Goal: Find specific page/section: Find specific page/section

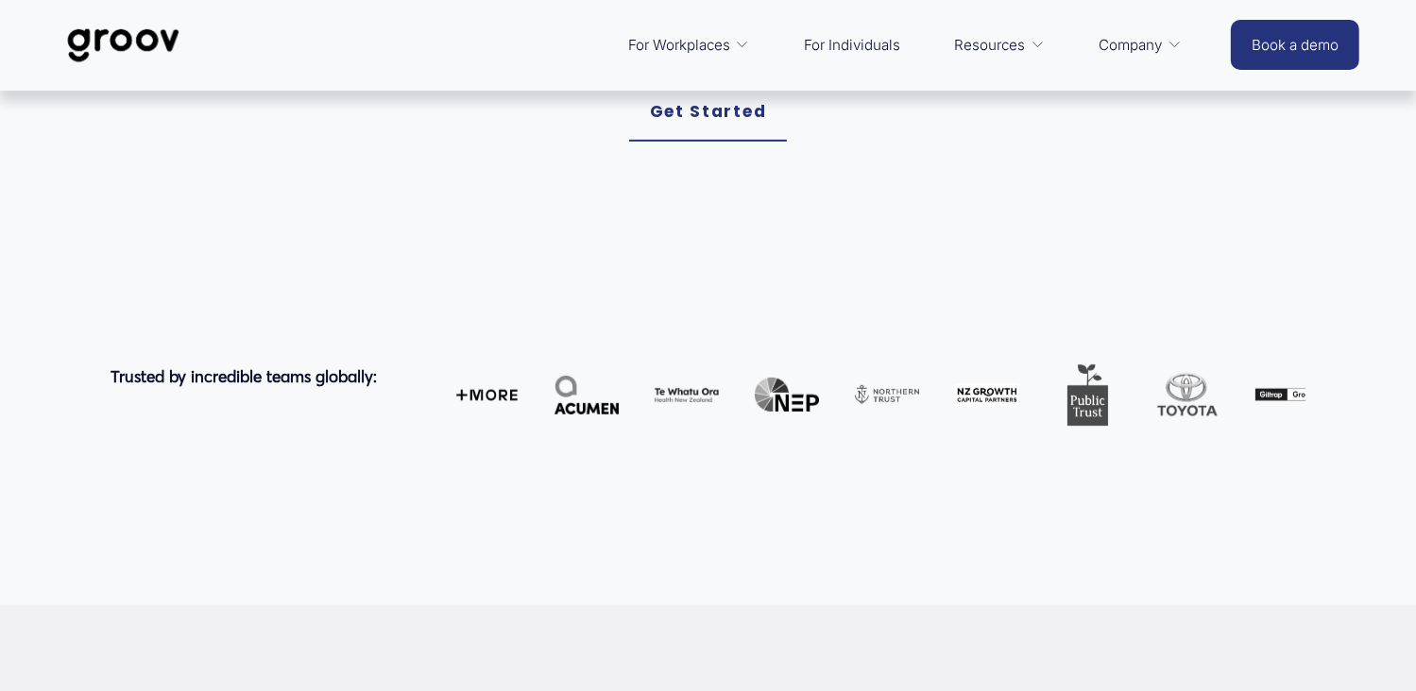
scroll to position [756, 0]
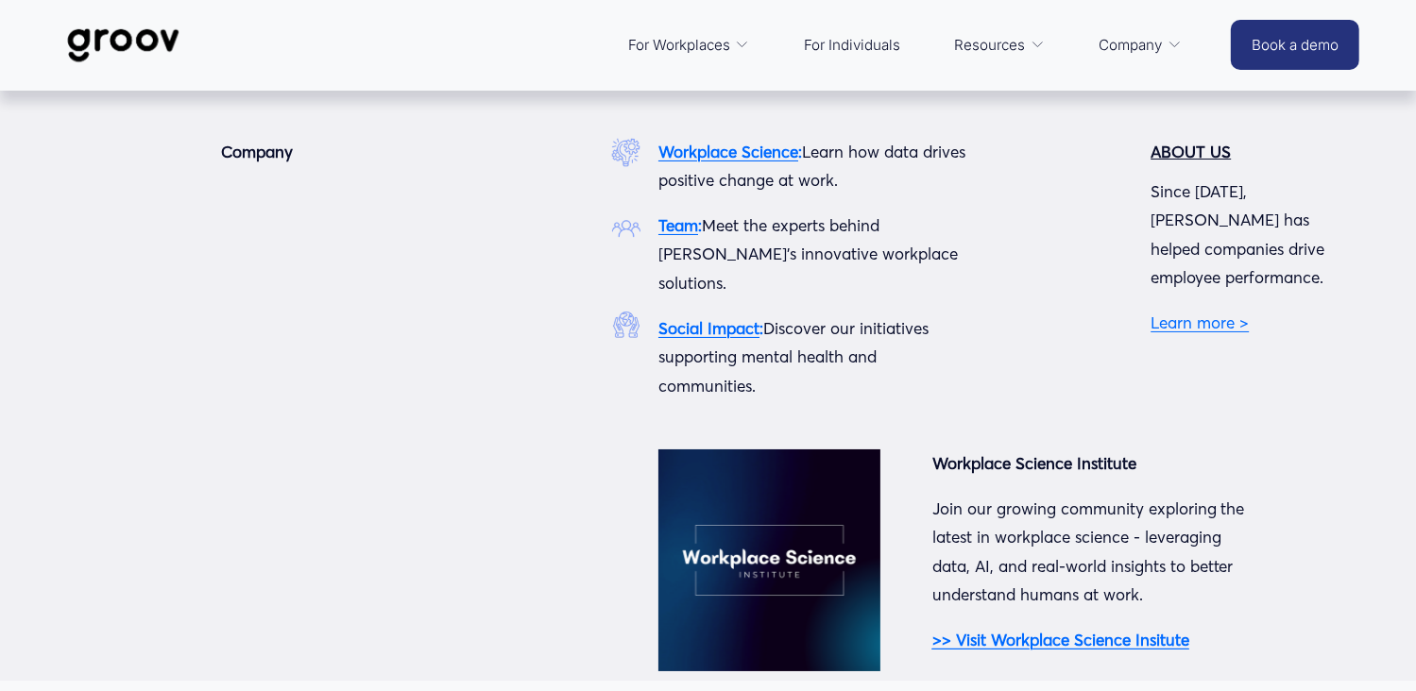
click at [1141, 49] on span "Company" at bounding box center [1130, 45] width 63 height 26
click at [684, 230] on strong "Team" at bounding box center [678, 225] width 40 height 20
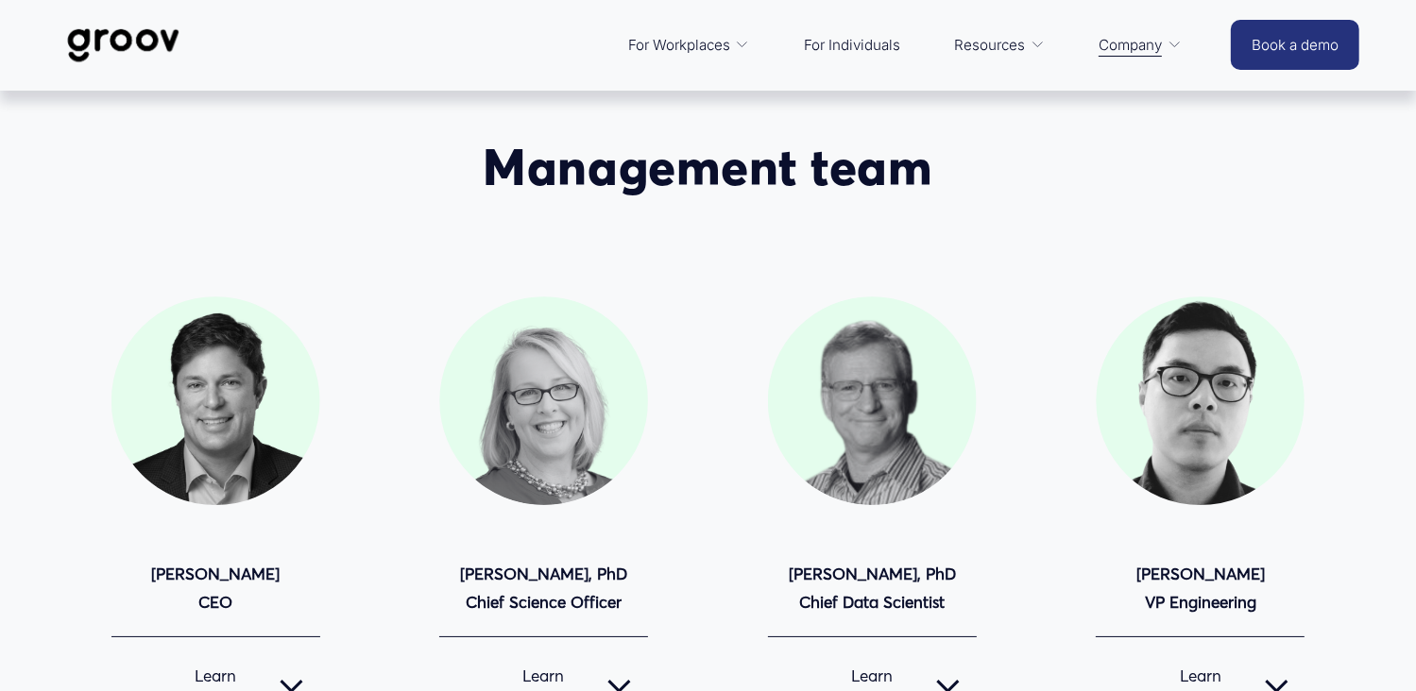
click at [234, 366] on div at bounding box center [215, 401] width 209 height 209
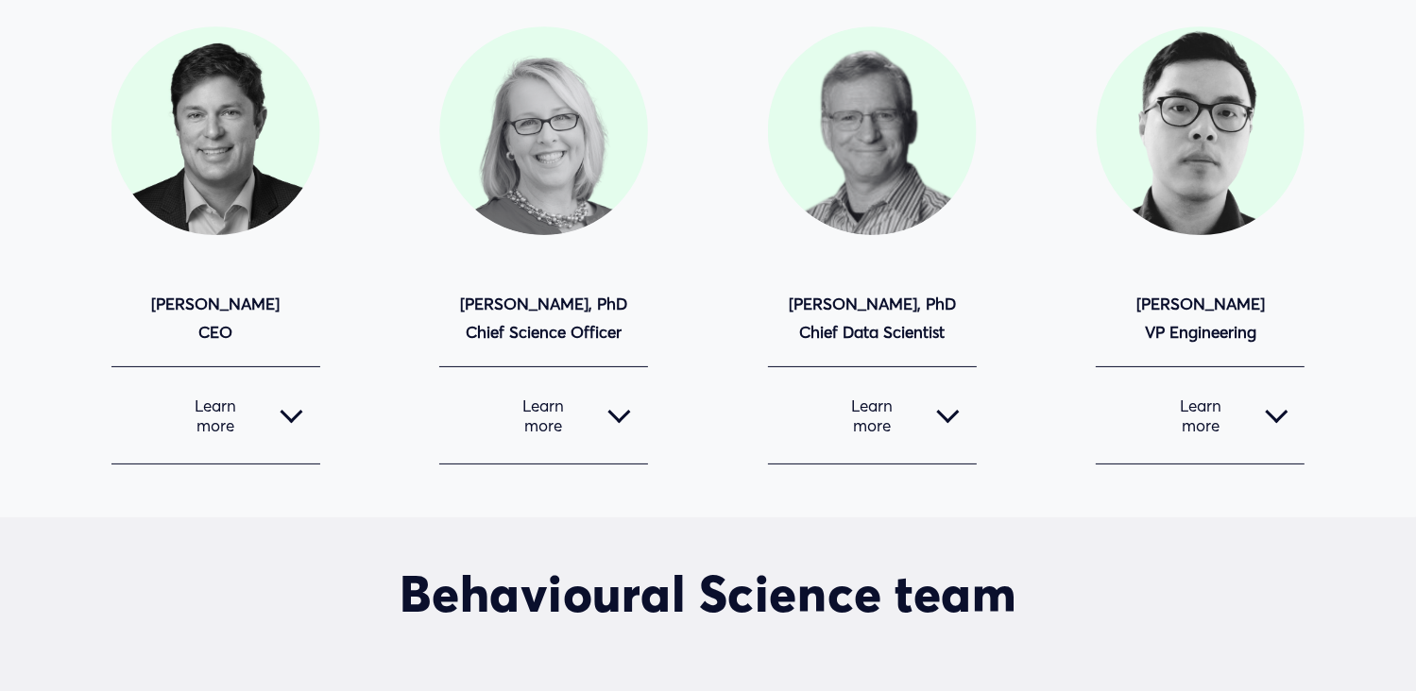
scroll to position [283, 0]
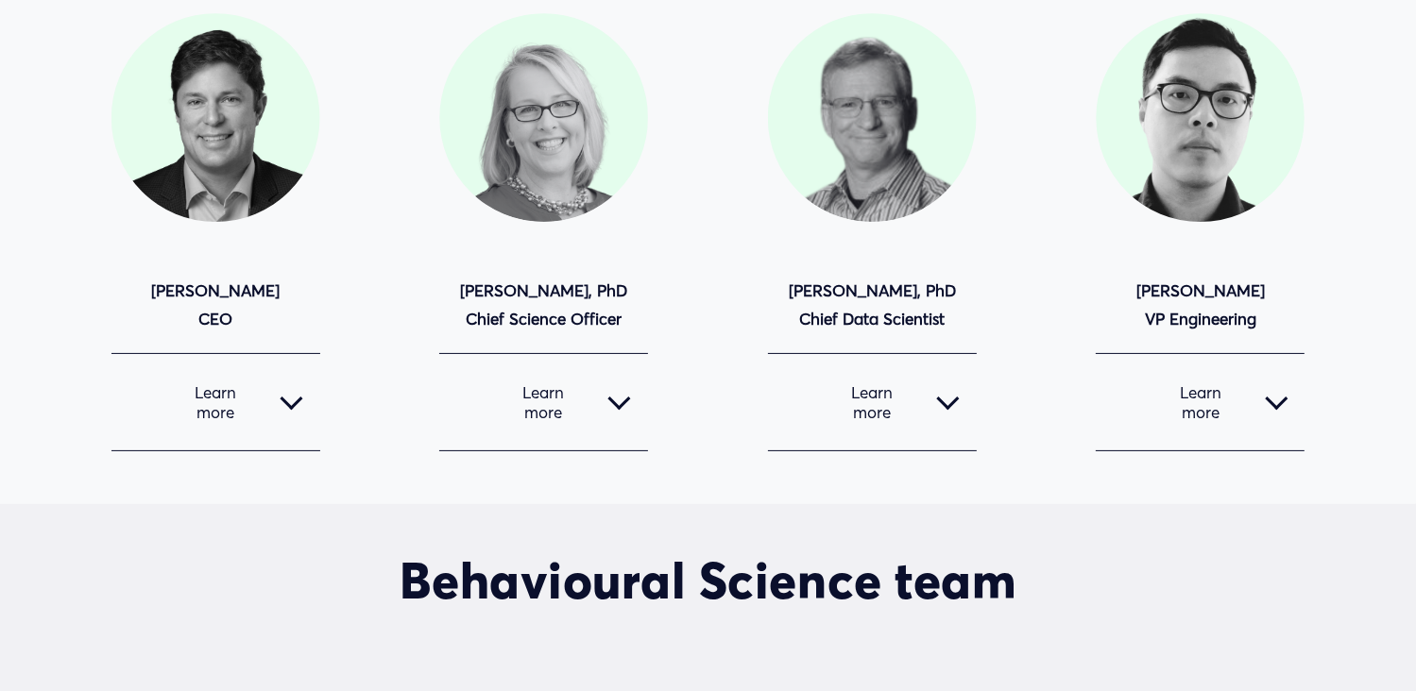
click at [302, 410] on button "Learn more" at bounding box center [215, 402] width 209 height 96
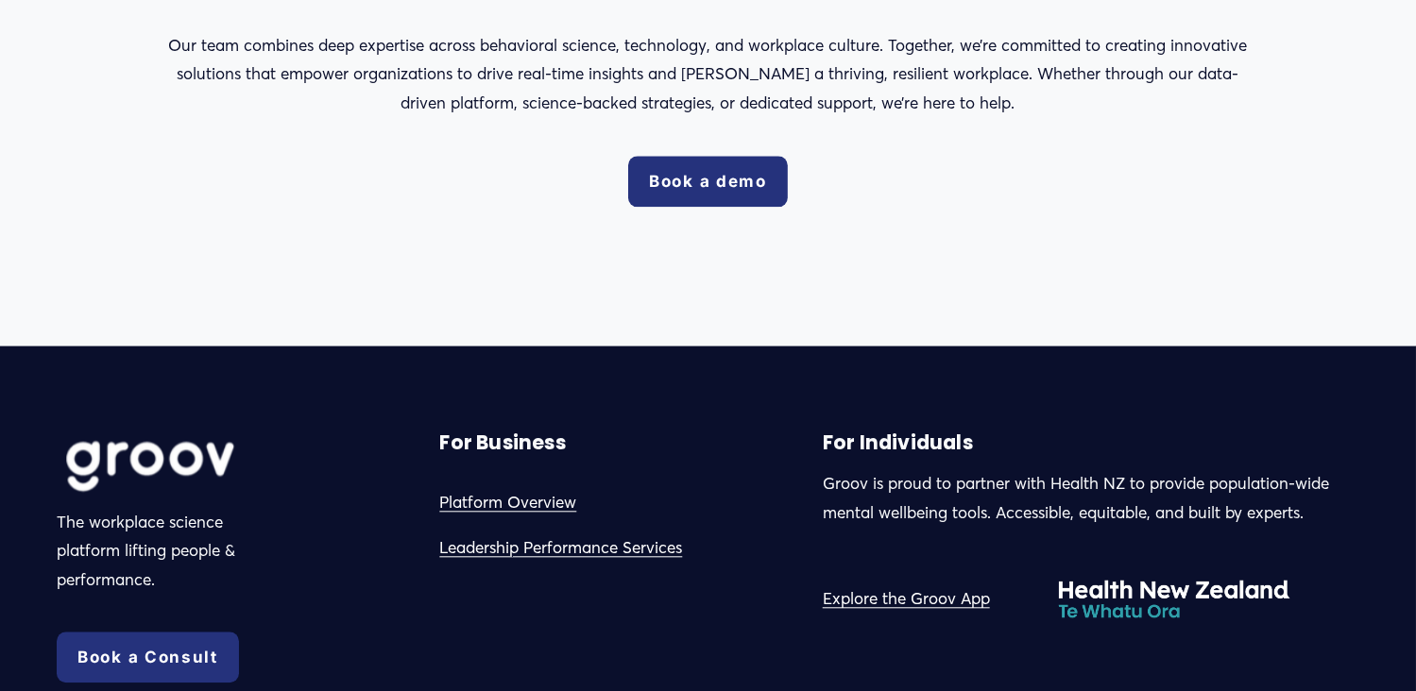
scroll to position [4345, 0]
